Goal: Navigation & Orientation: Understand site structure

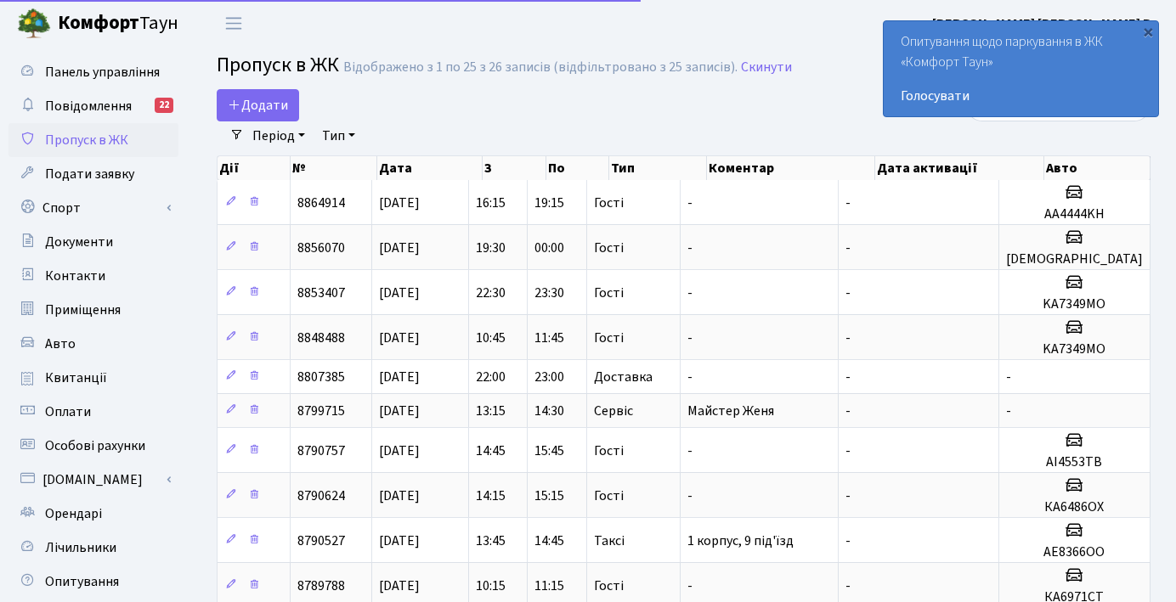
select select "25"
click at [65, 349] on span "Авто" at bounding box center [60, 344] width 31 height 19
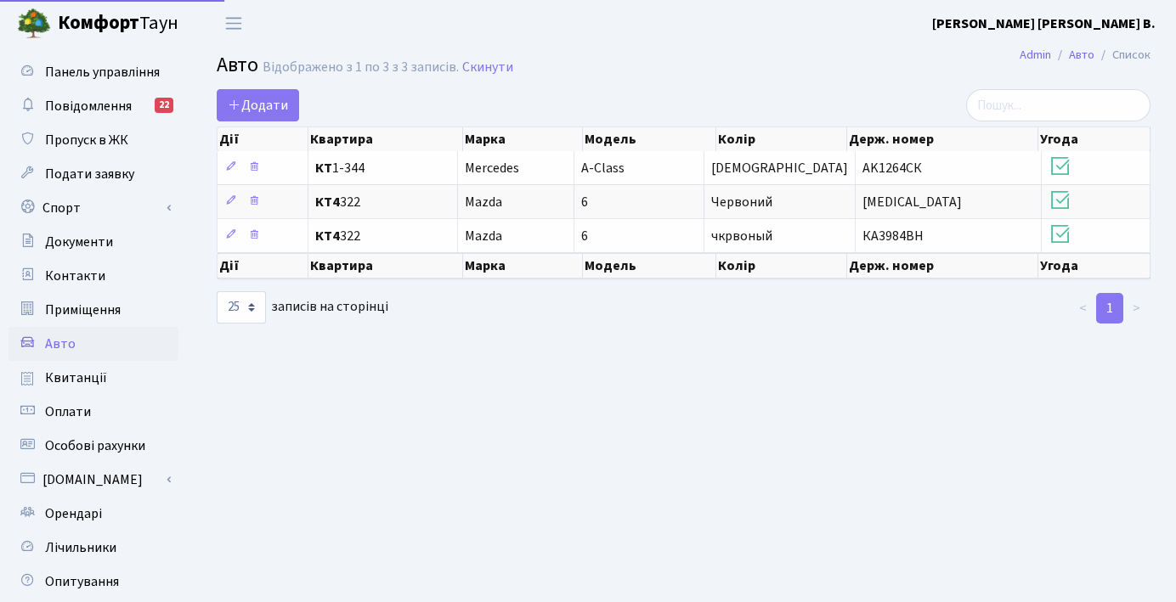
select select "25"
click at [66, 409] on span "Оплати" at bounding box center [68, 412] width 46 height 19
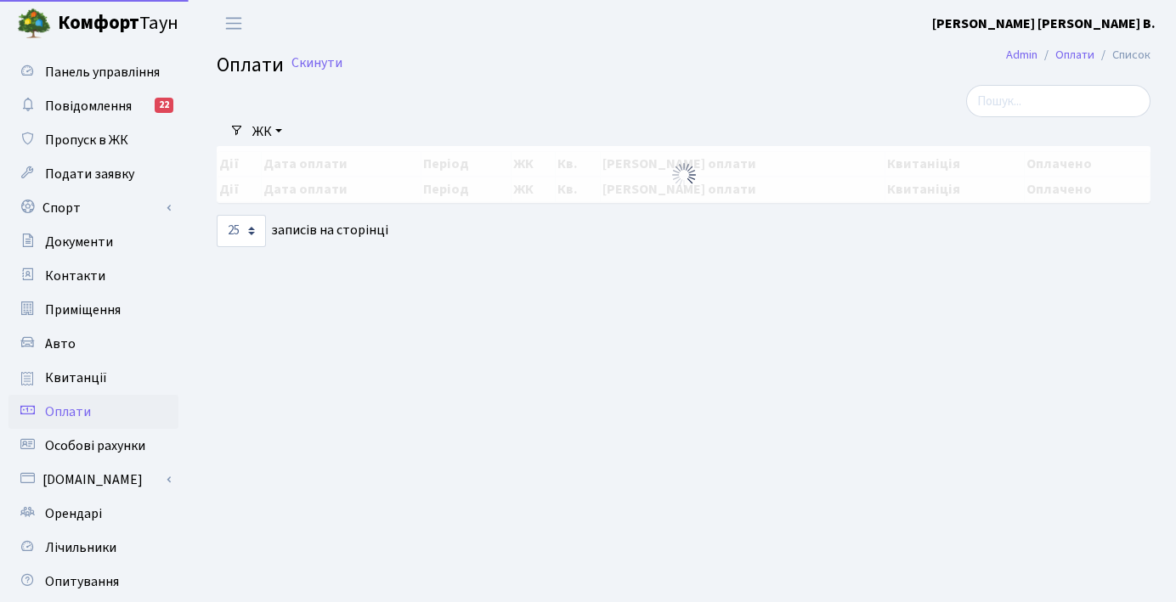
select select "25"
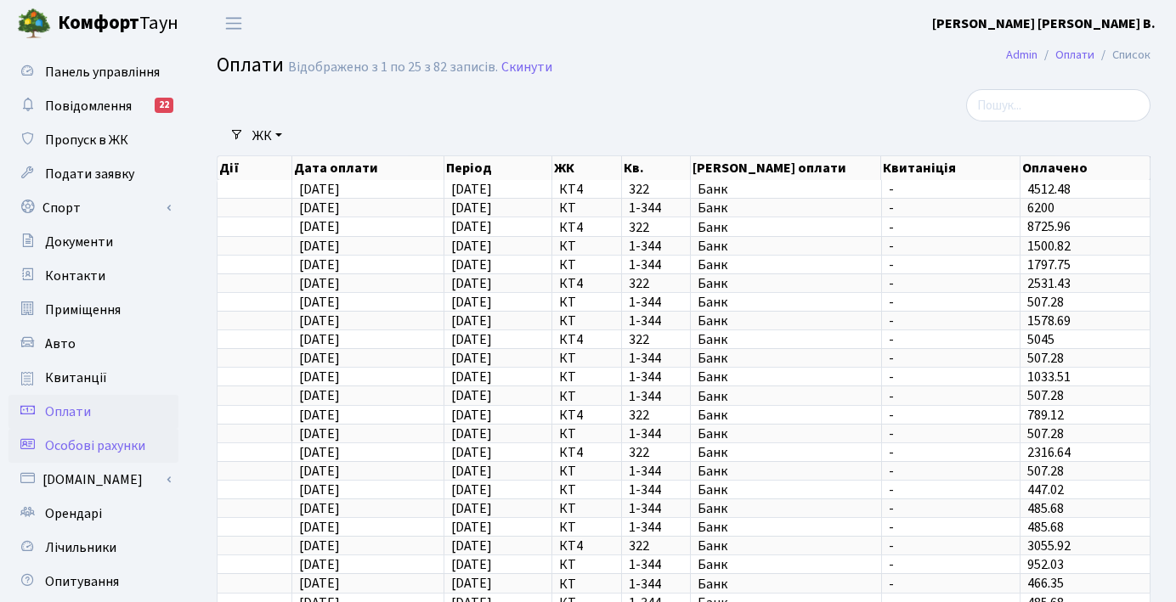
click at [75, 440] on span "Особові рахунки" at bounding box center [95, 446] width 100 height 19
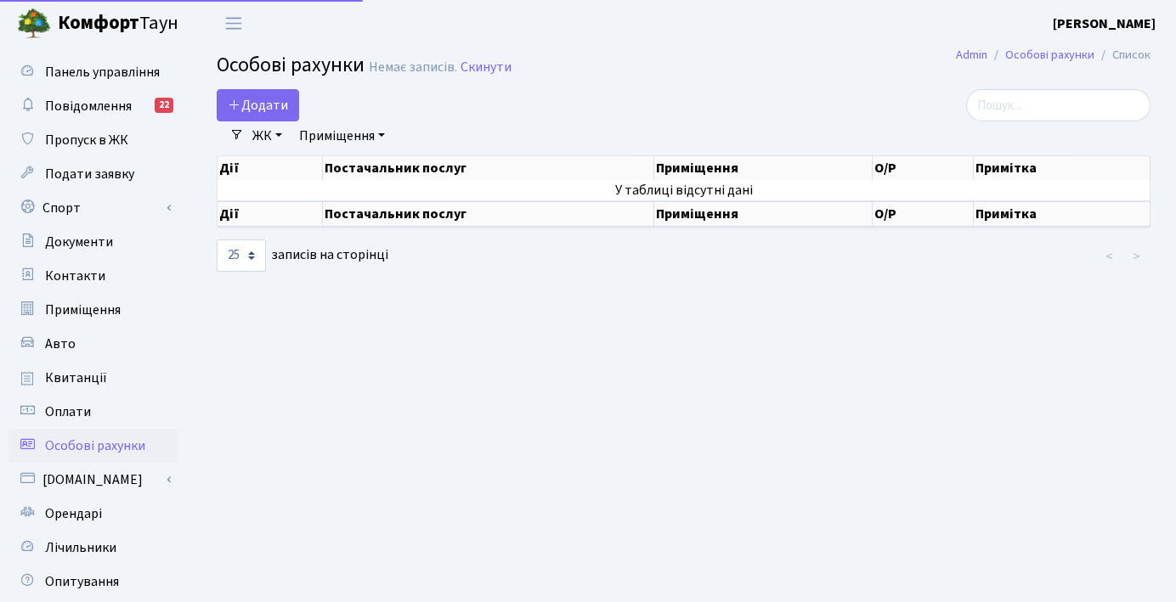
select select "25"
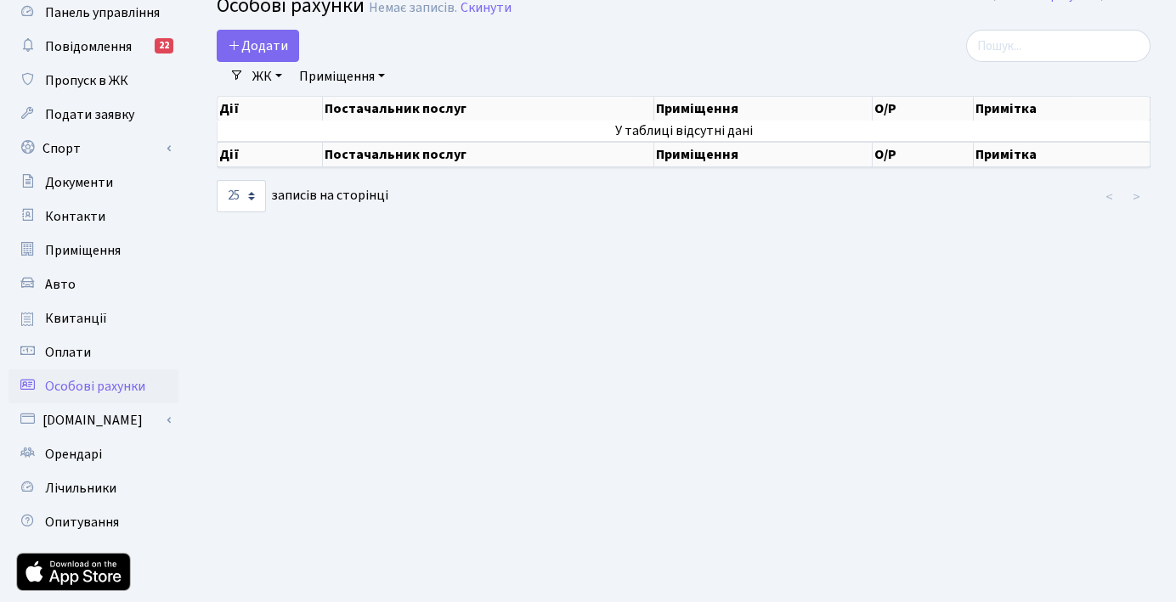
scroll to position [60, 0]
click at [78, 481] on span "Лічильники" at bounding box center [80, 487] width 71 height 19
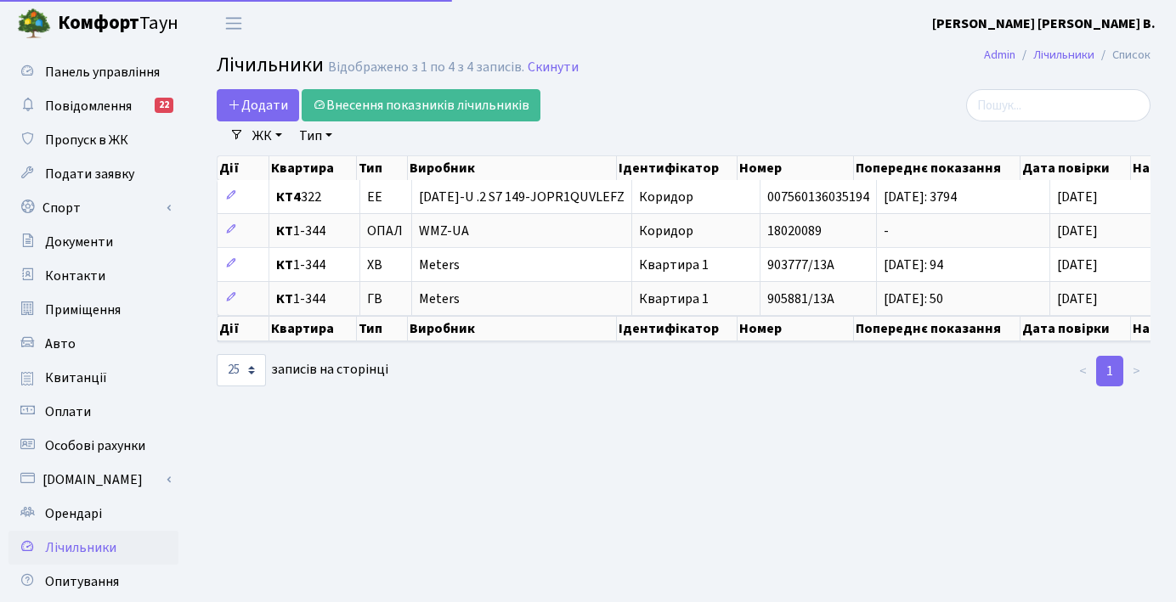
select select "25"
click at [85, 99] on span "Повідомлення" at bounding box center [88, 106] width 87 height 19
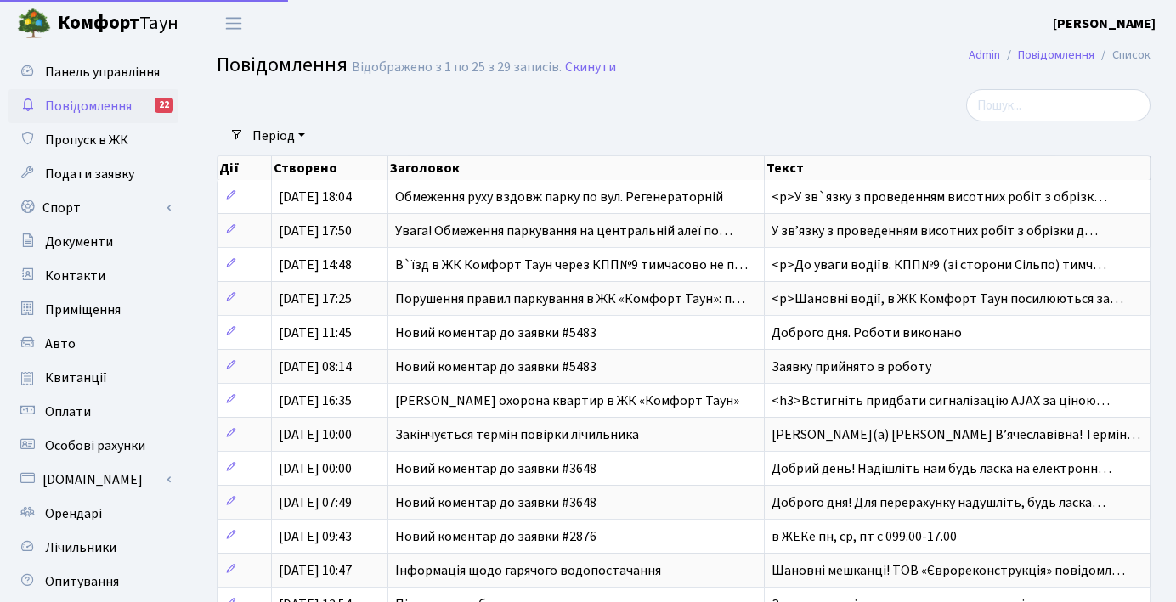
select select "25"
click at [86, 65] on span "Панель управління" at bounding box center [102, 72] width 115 height 19
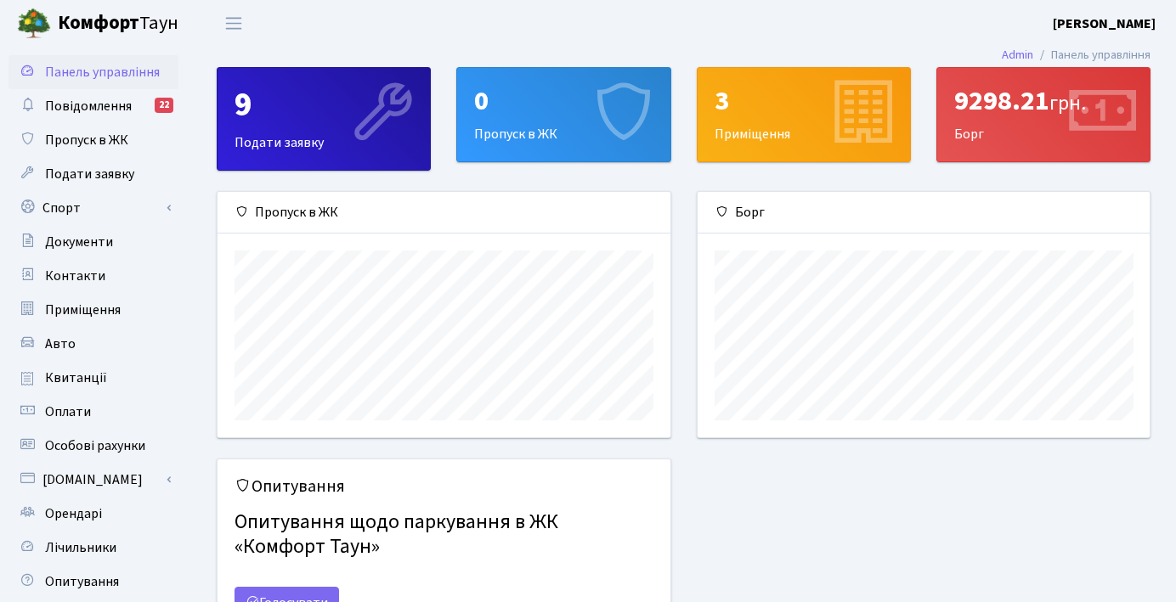
scroll to position [245, 452]
click at [737, 214] on div "Борг" at bounding box center [923, 213] width 453 height 42
click at [1018, 102] on div "9298.21 грн." at bounding box center [1043, 101] width 178 height 32
click at [971, 138] on div "9298.21 грн. Борг" at bounding box center [1043, 114] width 212 height 93
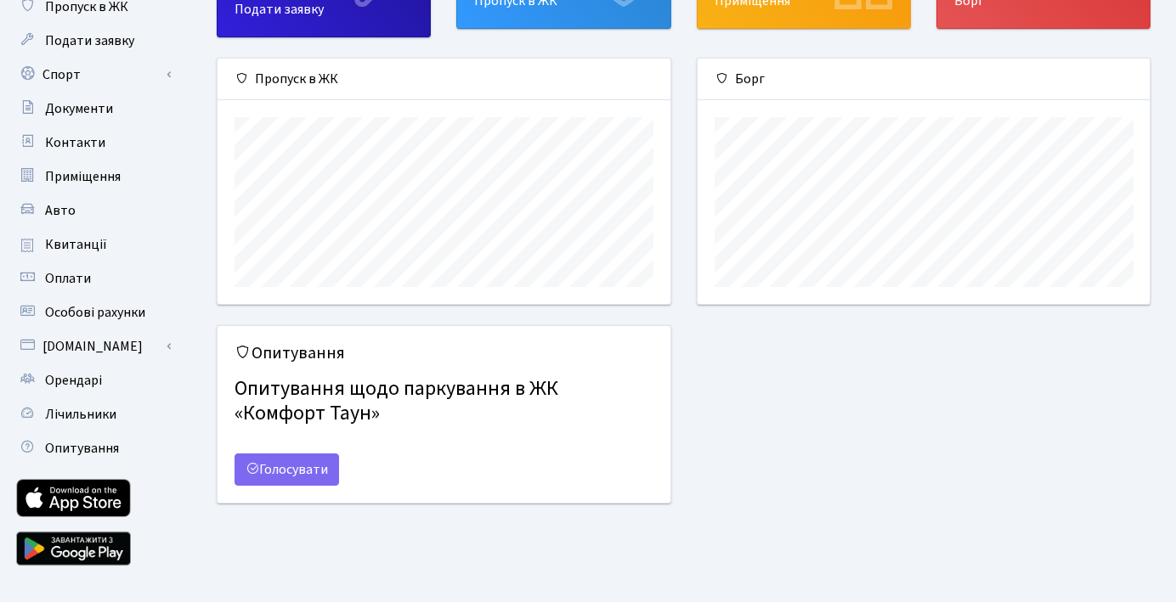
scroll to position [0, 0]
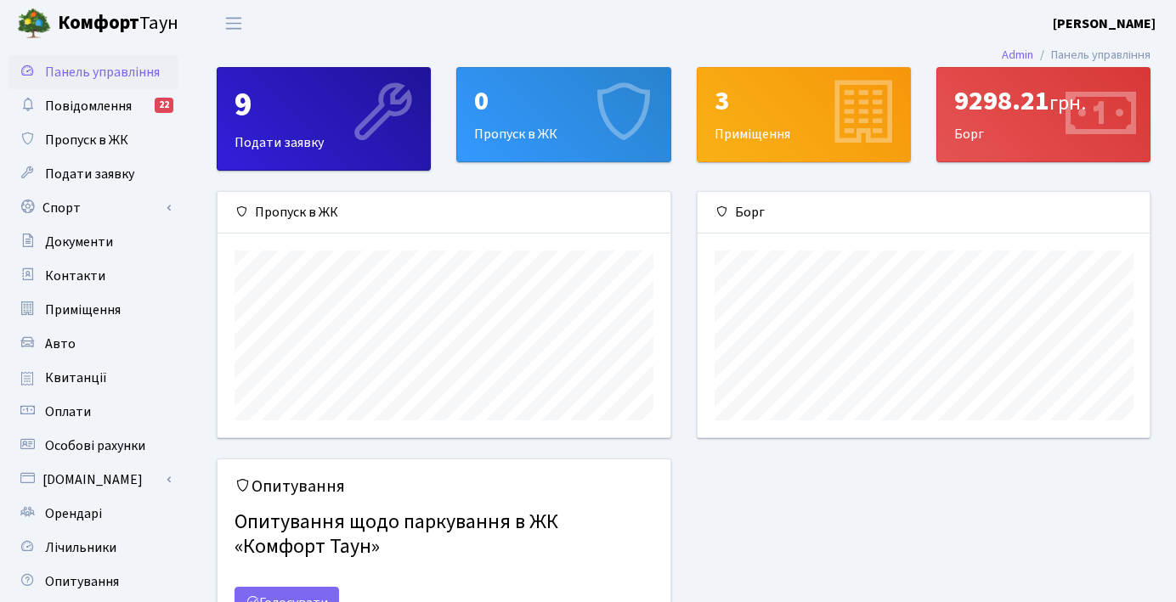
click at [1039, 112] on div "9298.21 грн." at bounding box center [1043, 101] width 178 height 32
